Goal: Task Accomplishment & Management: Use online tool/utility

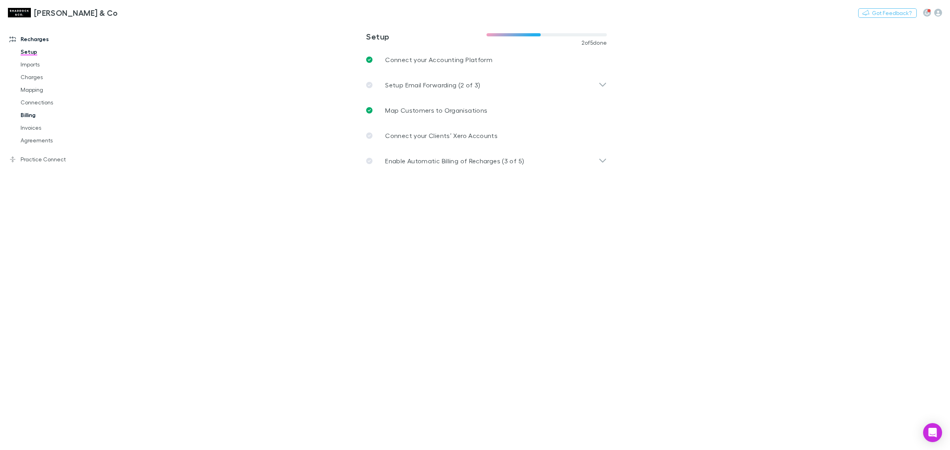
click at [34, 113] on link "Billing" at bounding box center [62, 115] width 99 height 13
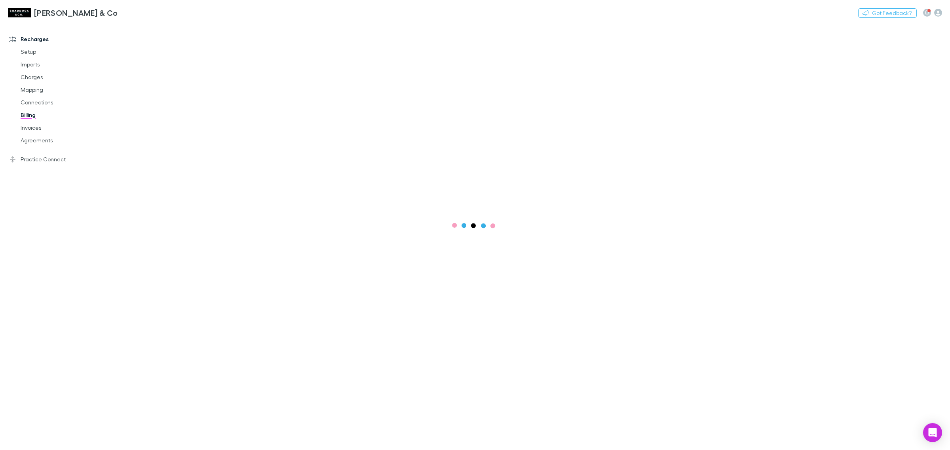
click at [75, 15] on h3 "[PERSON_NAME] & Co" at bounding box center [76, 13] width 84 height 10
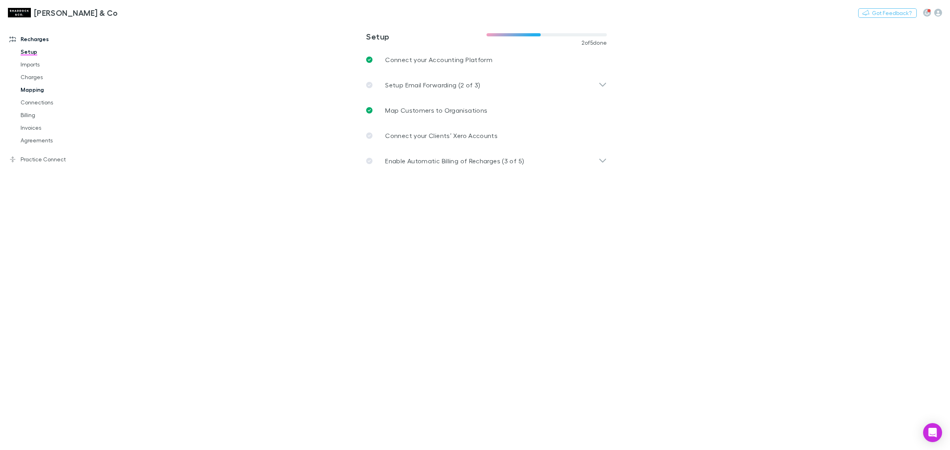
click at [40, 91] on link "Mapping" at bounding box center [62, 90] width 99 height 13
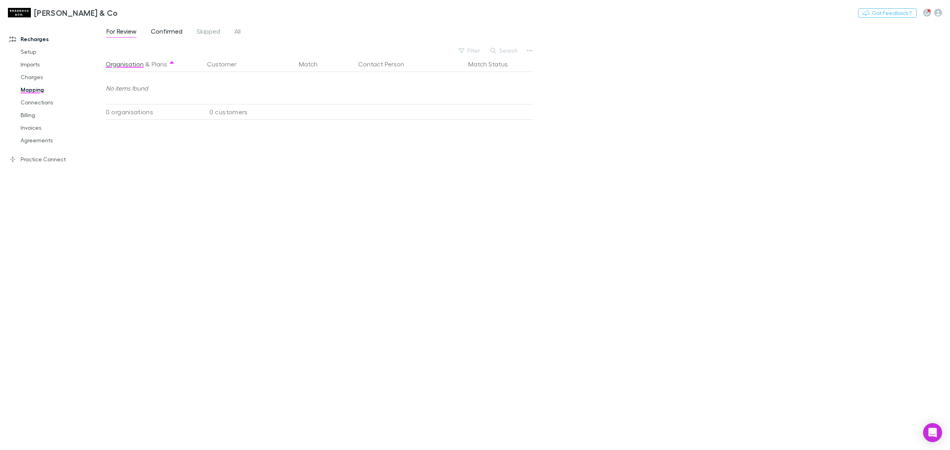
click at [161, 30] on span "Confirmed" at bounding box center [167, 32] width 32 height 10
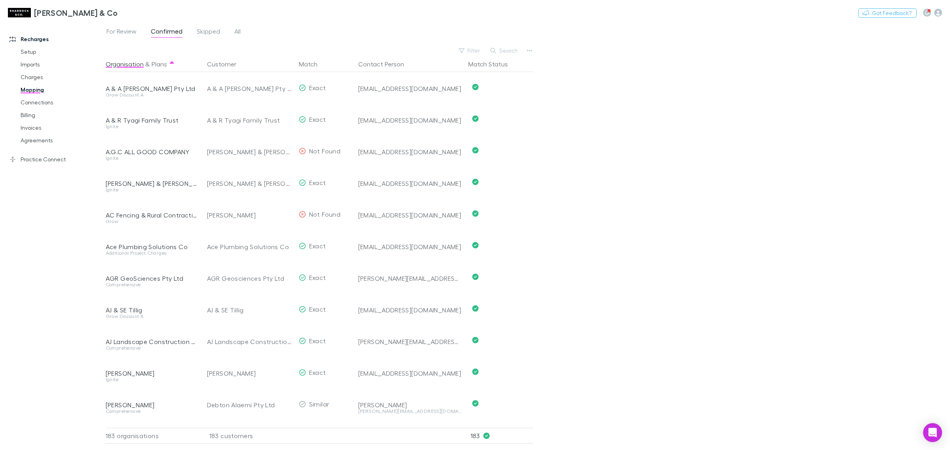
drag, startPoint x: 856, startPoint y: 116, endPoint x: 821, endPoint y: 110, distance: 35.3
click at [856, 116] on div "For Review Confirmed Skipped All Filter Search Organisation & Plans Customer Ma…" at bounding box center [528, 236] width 844 height 428
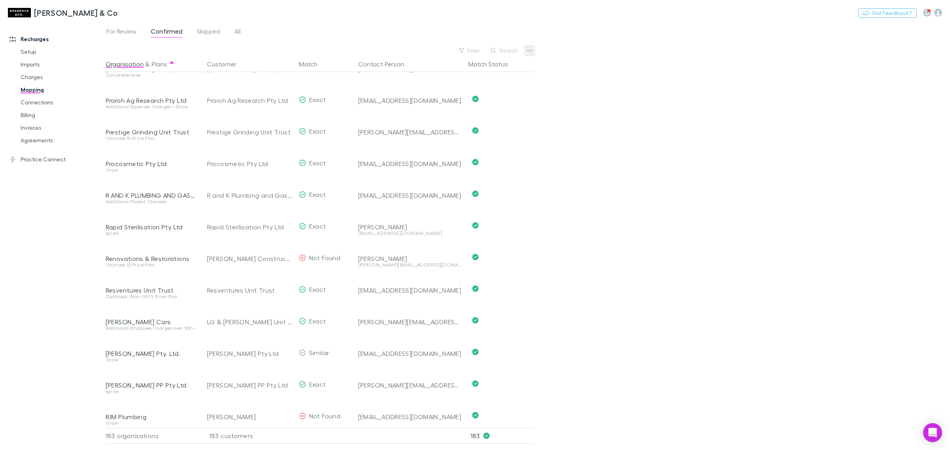
click at [525, 52] on button "button" at bounding box center [529, 50] width 11 height 11
click at [492, 100] on p "Customers with address" at bounding box center [481, 105] width 96 height 10
